Goal: Check status: Check status

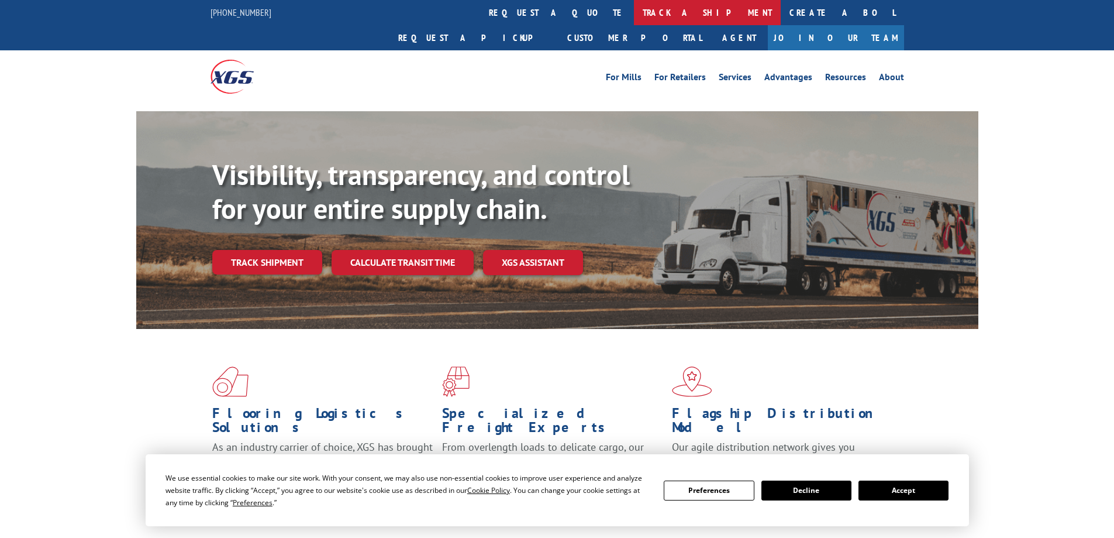
click at [634, 14] on link "track a shipment" at bounding box center [707, 12] width 147 height 25
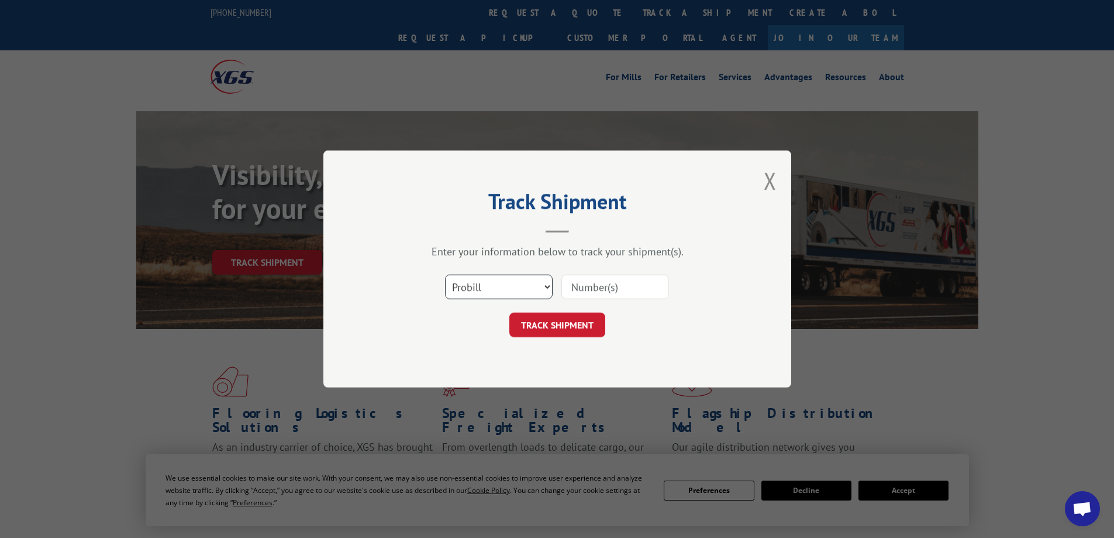
click at [489, 288] on select "Select category... Probill BOL PO" at bounding box center [499, 286] width 108 height 25
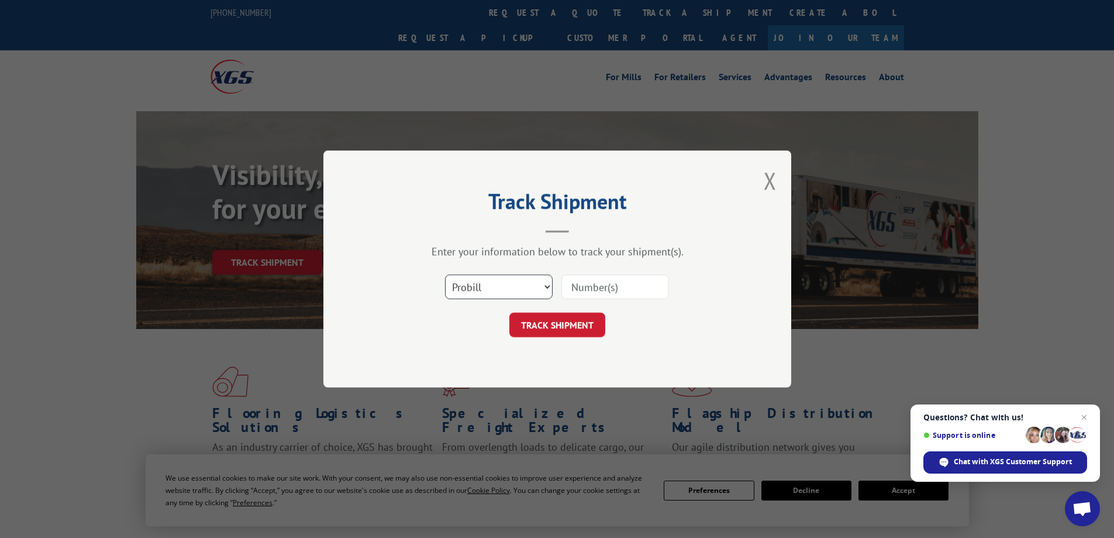
select select "bol"
click at [445, 274] on select "Select category... Probill BOL PO" at bounding box center [499, 286] width 108 height 25
click at [586, 284] on input at bounding box center [616, 286] width 108 height 25
type input "7073255"
click at [574, 329] on button "TRACK SHIPMENT" at bounding box center [557, 324] width 96 height 25
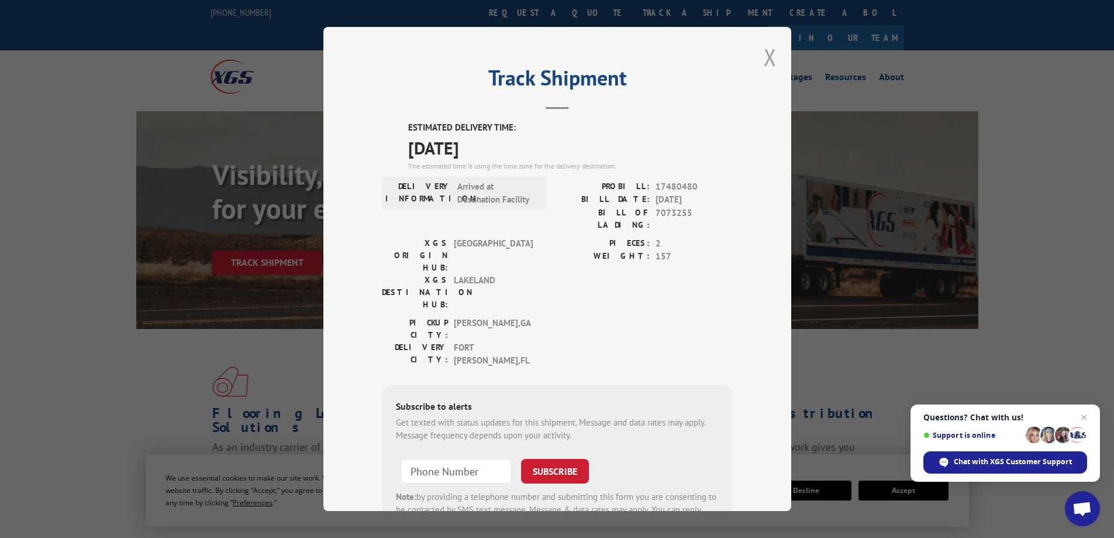
click at [770, 54] on button "Close modal" at bounding box center [770, 57] width 13 height 31
